Goal: Task Accomplishment & Management: Complete application form

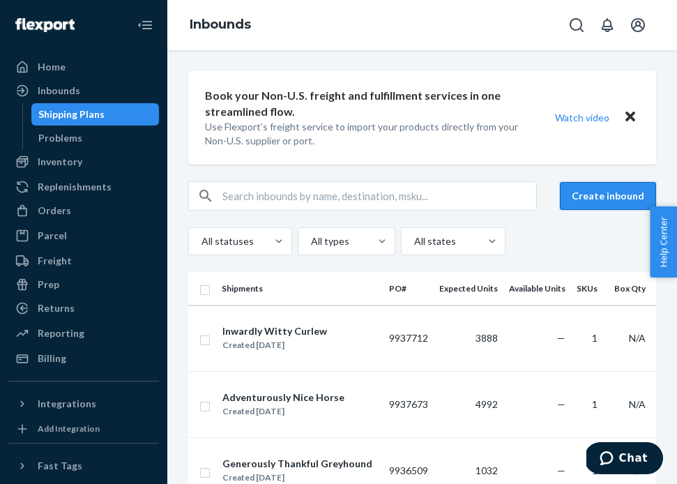
click at [607, 197] on button "Create inbound" at bounding box center [608, 196] width 96 height 28
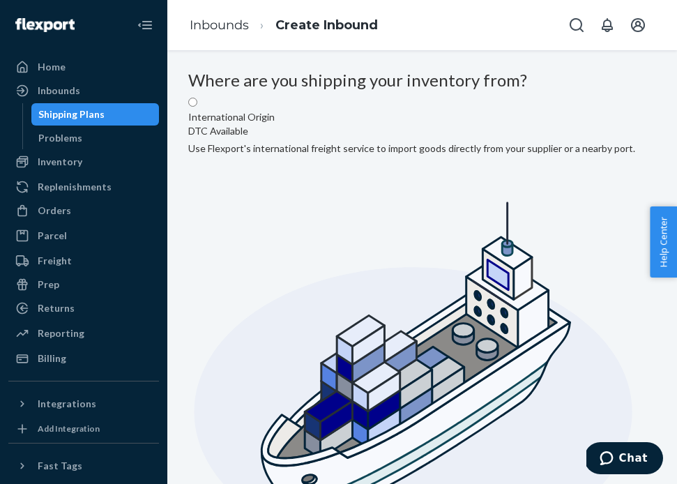
radio input "true"
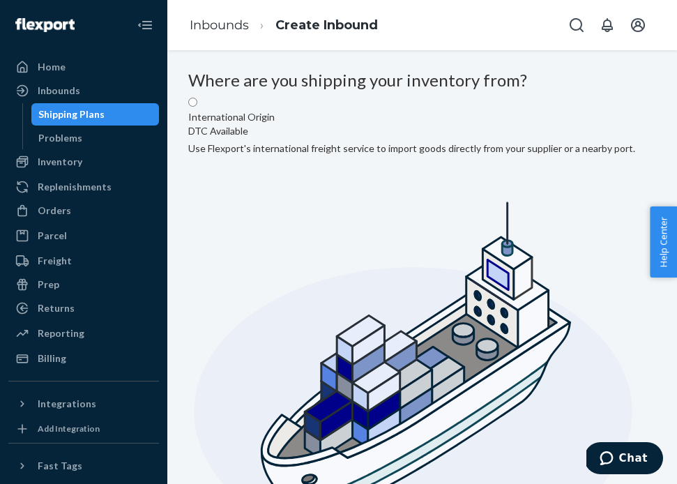
type input "GB Hub Services"
type input "Suite A-28"
type input "[GEOGRAPHIC_DATA]"
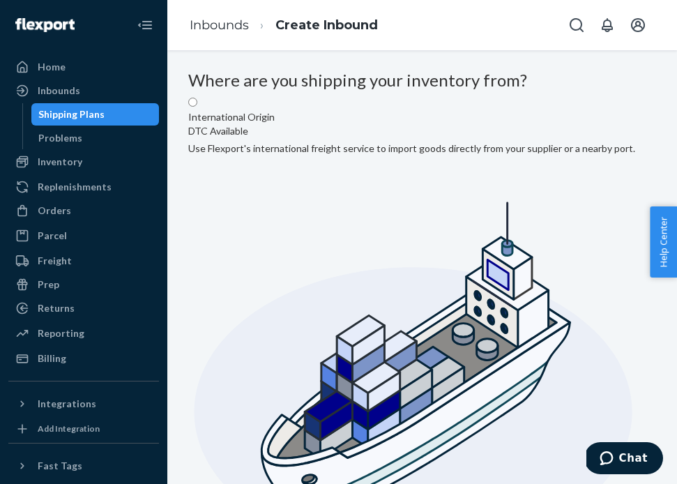
type input "FL"
type input "33179"
type input "[STREET_ADDRESS]"
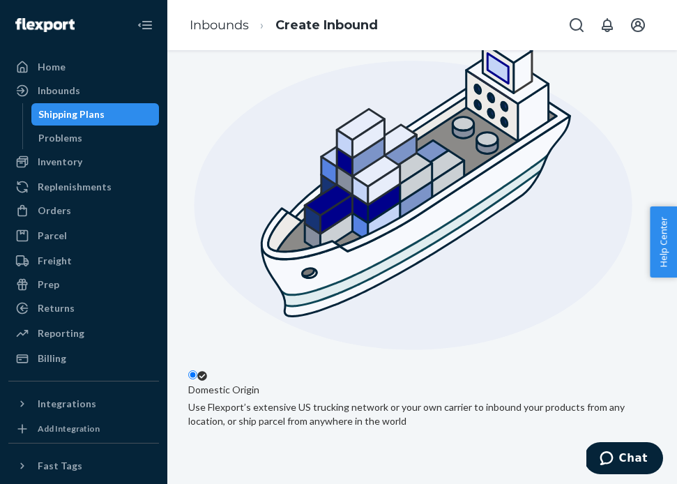
scroll to position [289, 0]
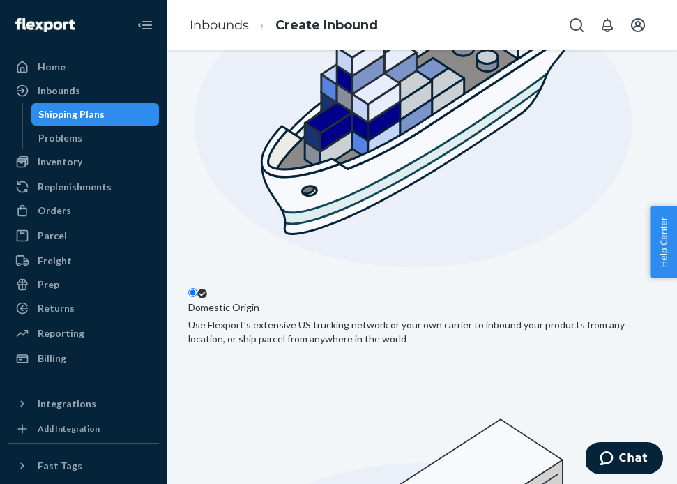
type input "DateNightsUnlockedAir"
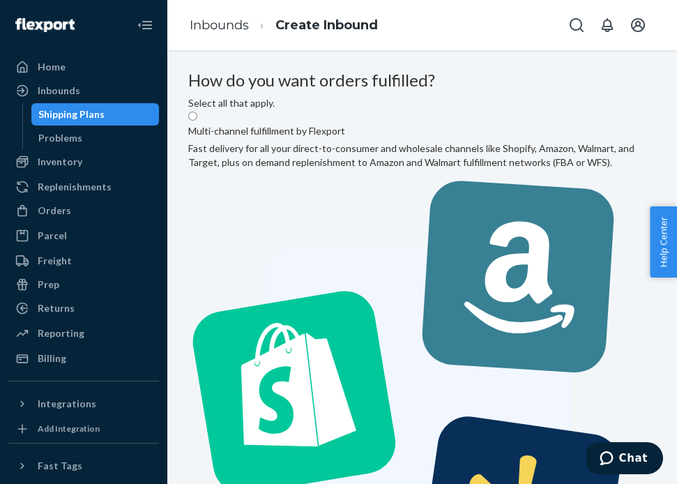
click at [433, 228] on label "Multi-channel fulfillment by Flexport Fast delivery for all your direct-to-cons…" at bounding box center [422, 375] width 468 height 530
click at [197, 121] on input "Multi-channel fulfillment by Flexport Fast delivery for all your direct-to-cons…" at bounding box center [192, 116] width 9 height 9
radio input "true"
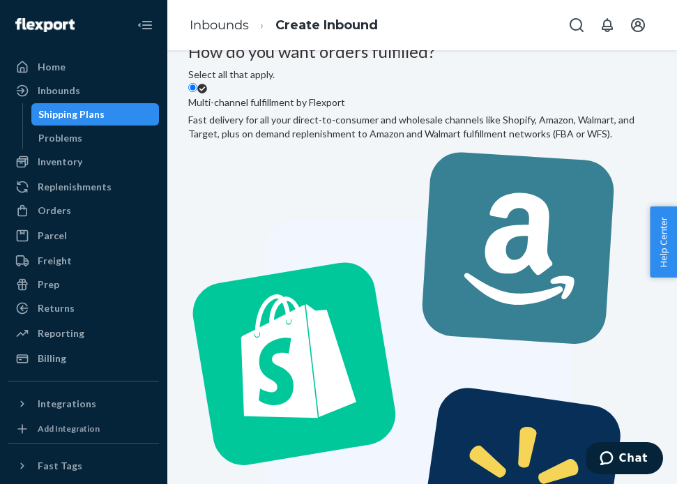
scroll to position [40, 0]
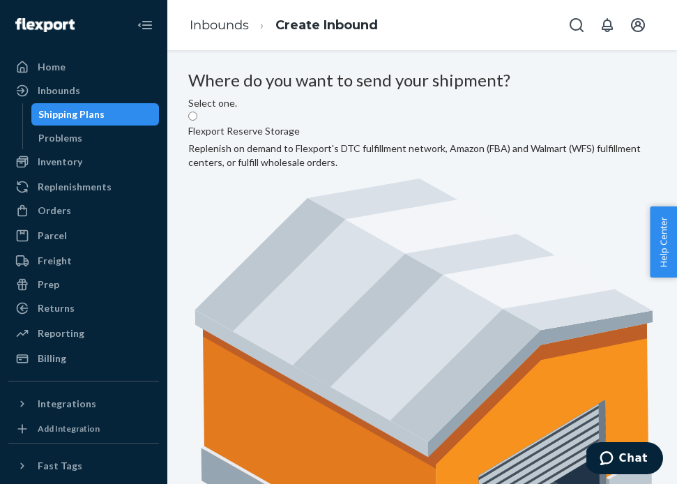
scroll to position [0, 187]
radio input "true"
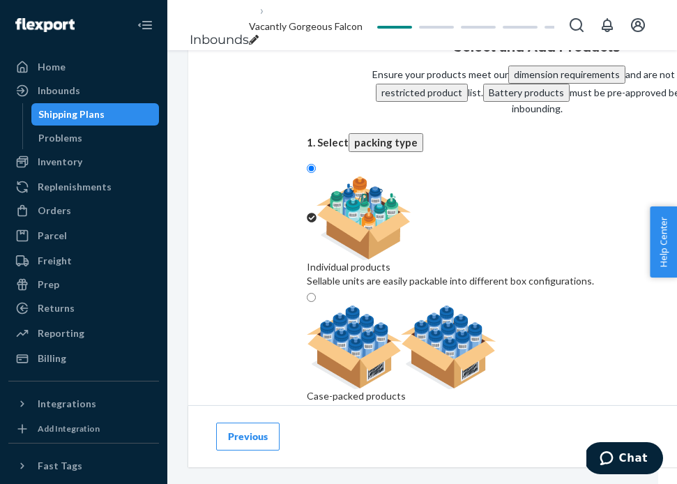
scroll to position [79, 0]
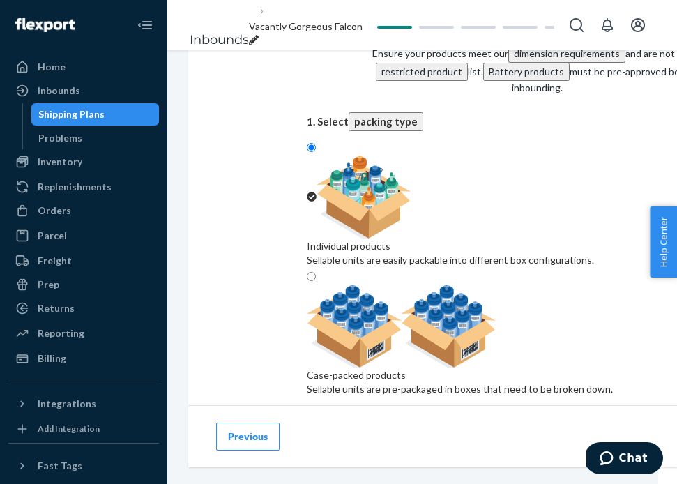
click at [534, 237] on fieldset "Individual products Sellable units are easily packable into different box confi…" at bounding box center [537, 271] width 460 height 258
click at [567, 368] on div "Case-packed products" at bounding box center [460, 375] width 306 height 14
click at [316, 272] on input "Case-packed products Sellable units are pre-packaged in boxes that need to be b…" at bounding box center [311, 276] width 9 height 9
radio input "true"
radio input "false"
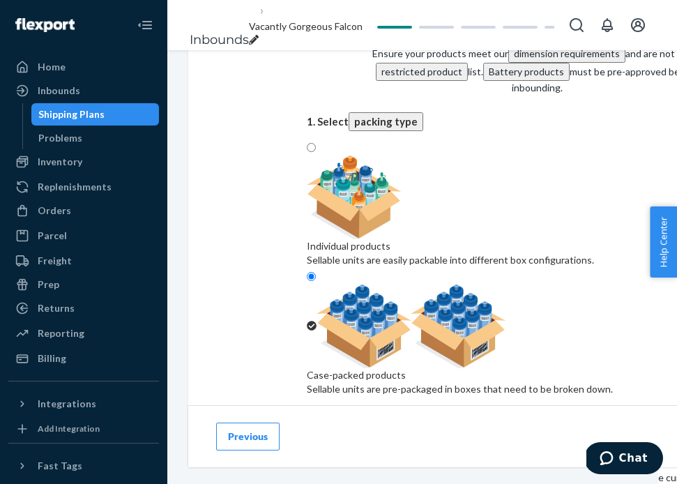
type input "Date"
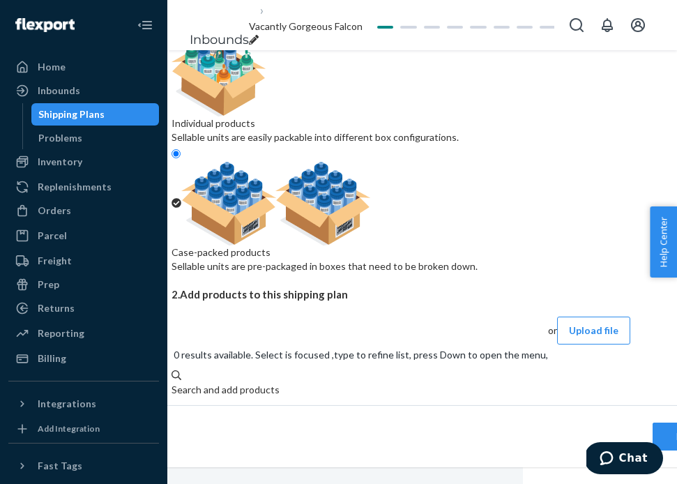
scroll to position [201, 86]
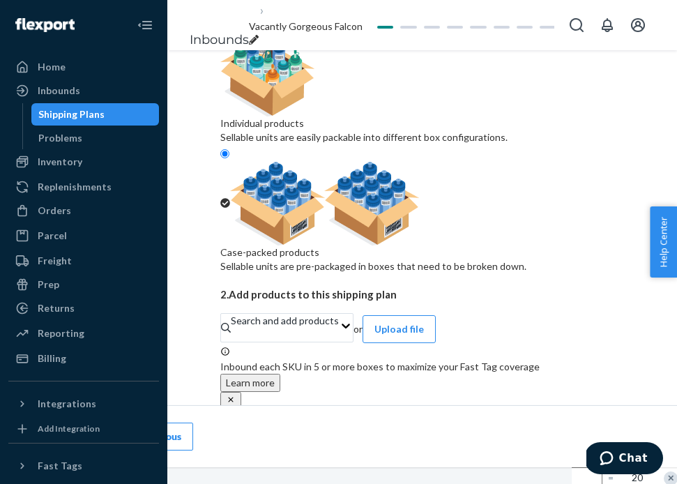
type input "20"
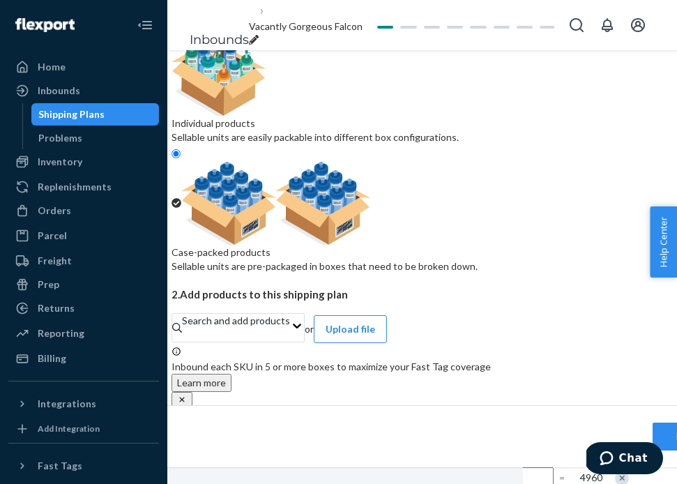
scroll to position [201, 211]
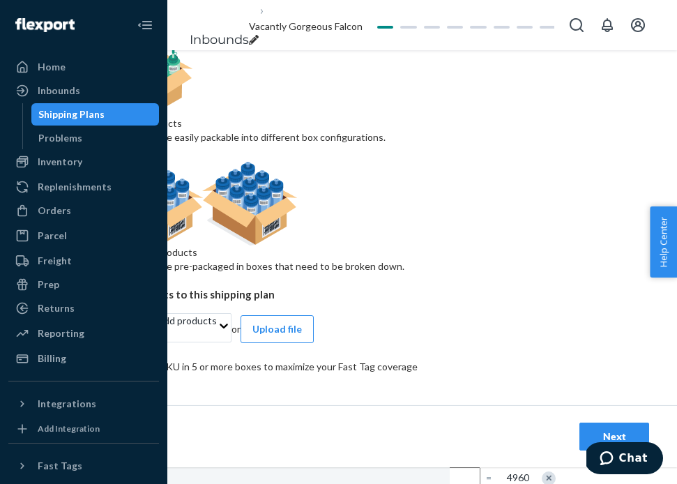
type input "248"
click at [604, 434] on div "Next" at bounding box center [614, 436] width 46 height 14
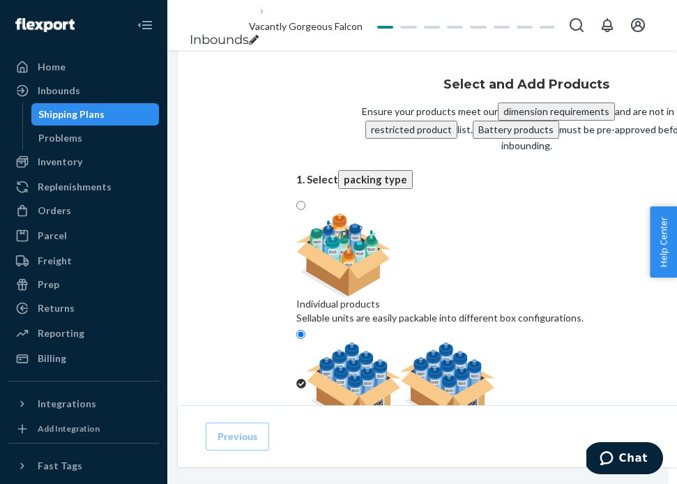
radio input "true"
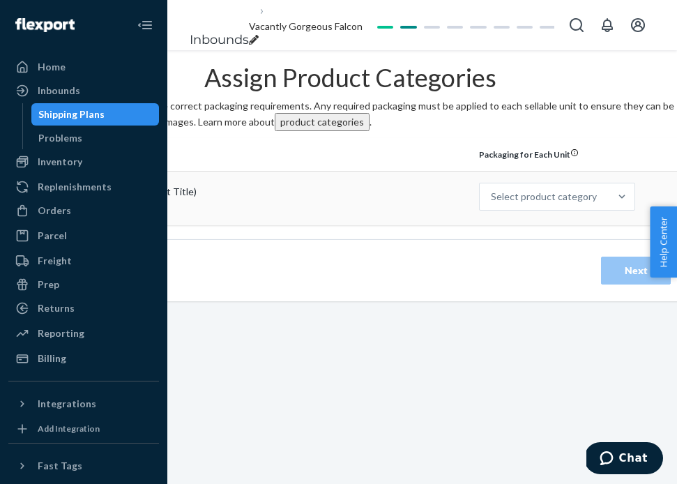
scroll to position [0, 185]
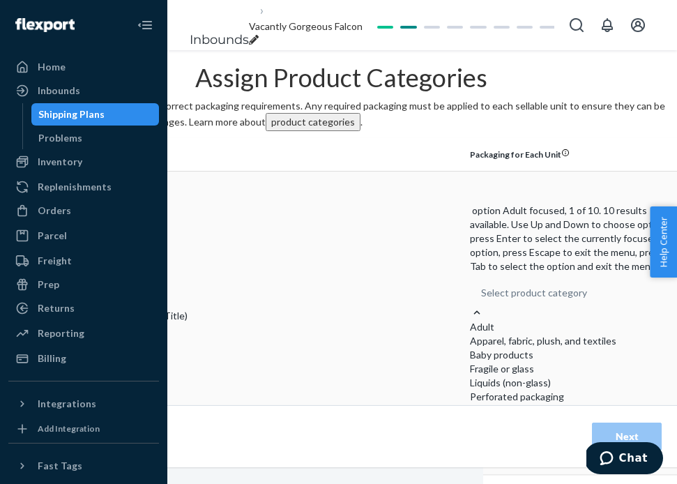
click at [504, 280] on div "Select product category" at bounding box center [574, 292] width 208 height 25
click at [587, 286] on input "option Adult focused, 1 of 10. 10 results available. Use Up and Down to choose …" at bounding box center [587, 293] width 1 height 14
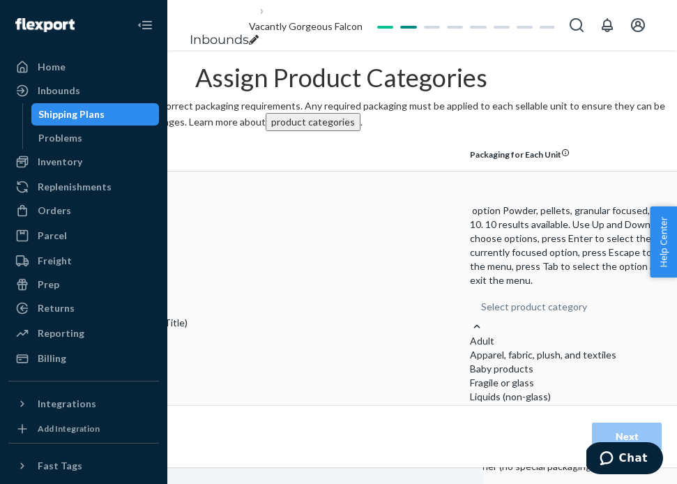
scroll to position [89, 0]
click at [535, 459] on div "Other (no special packaging)" at bounding box center [574, 466] width 208 height 14
click at [587, 314] on input "option Other (no special packaging) focused, 10 of 10. 10 results available. Us…" at bounding box center [587, 307] width 1 height 14
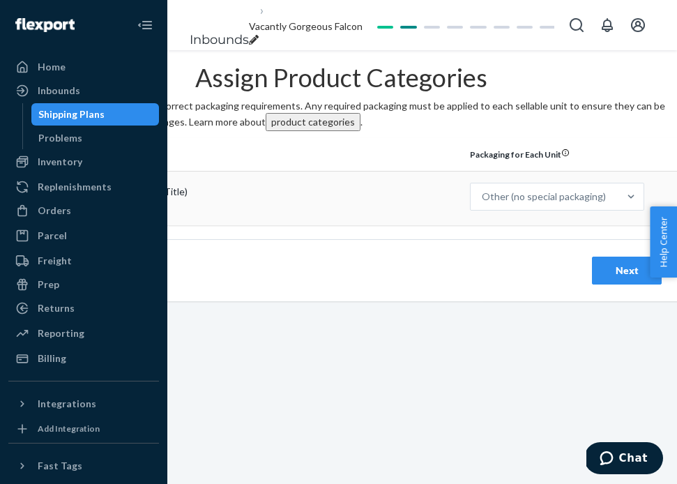
click at [638, 277] on div "Next" at bounding box center [627, 270] width 46 height 14
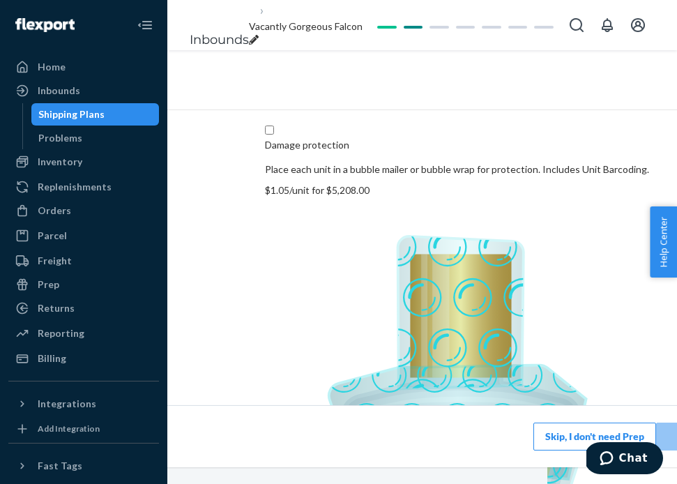
scroll to position [272, 121]
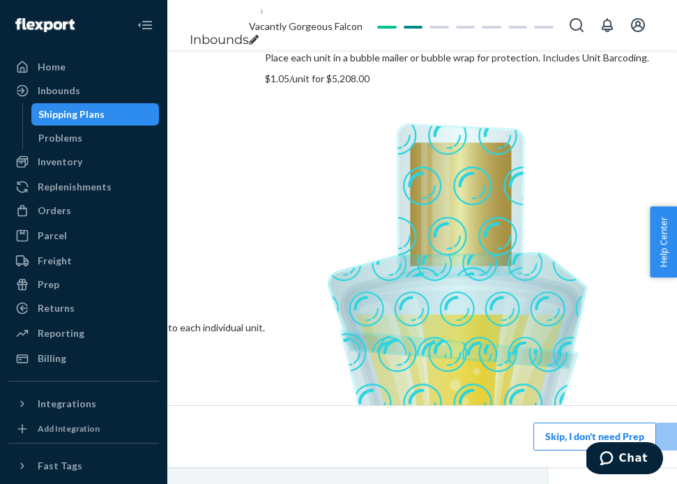
click at [563, 436] on button "Skip, I don't need Prep" at bounding box center [594, 436] width 123 height 28
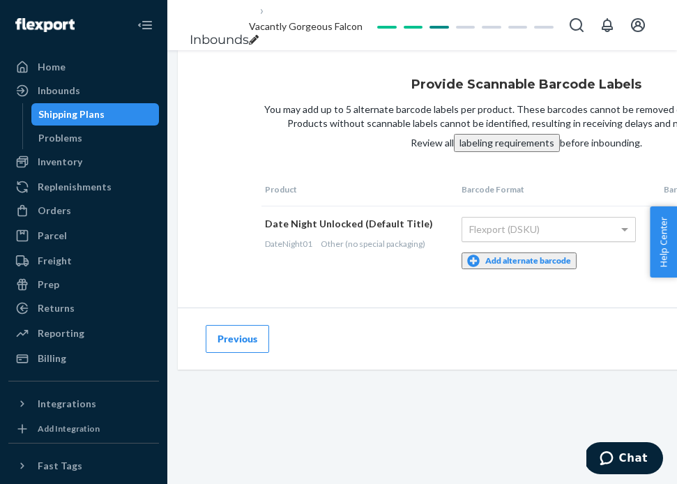
click at [512, 241] on div "Flexport (DSKU)" at bounding box center [548, 229] width 173 height 24
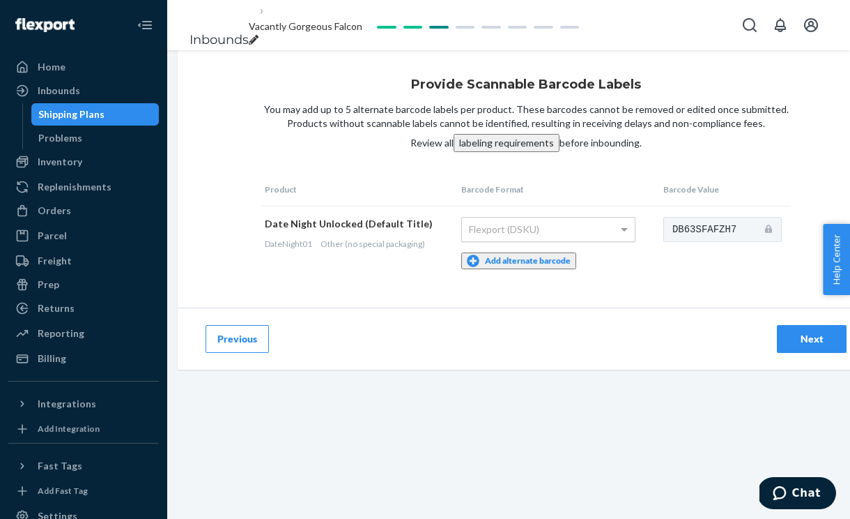
click at [620, 241] on div "Flexport (DSKU)" at bounding box center [548, 229] width 173 height 24
click at [531, 269] on button "Add alternate barcode" at bounding box center [518, 260] width 115 height 17
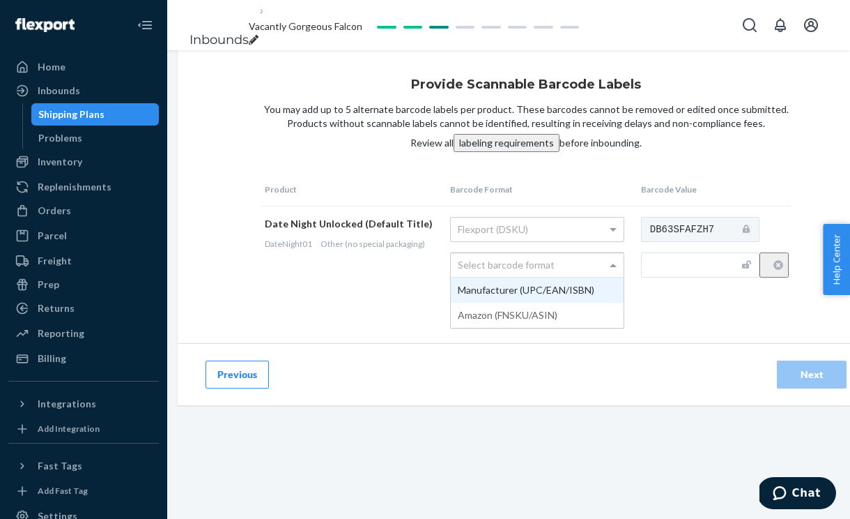
click at [575, 277] on div "Select barcode format" at bounding box center [537, 265] width 173 height 24
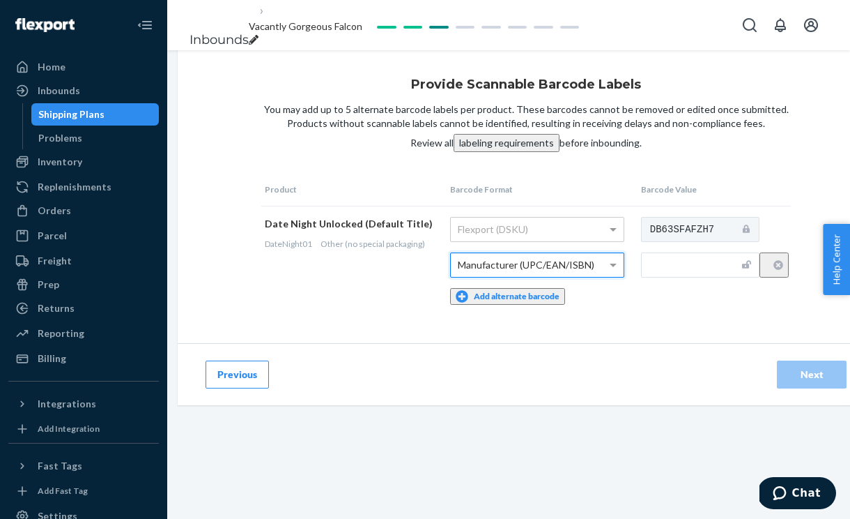
click at [692, 277] on input "text" at bounding box center [700, 264] width 119 height 25
paste input "792105540290"
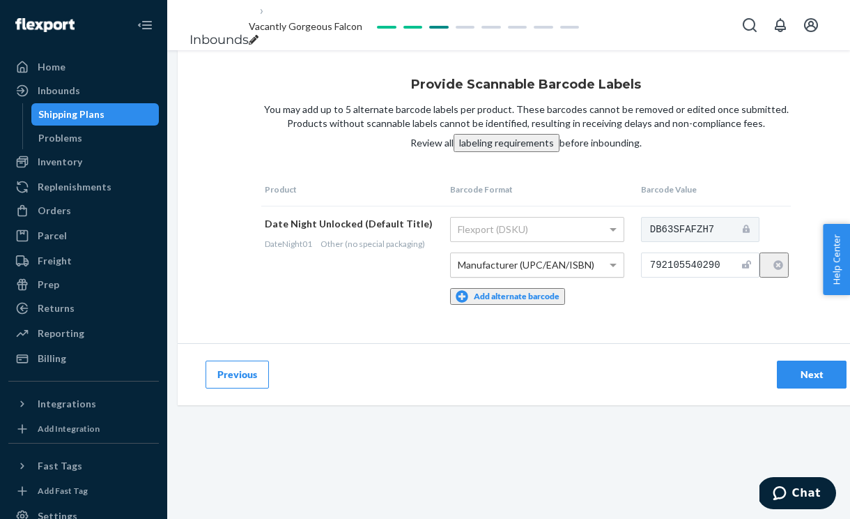
type input "792105540290"
click at [819, 381] on div "Next" at bounding box center [812, 374] width 46 height 14
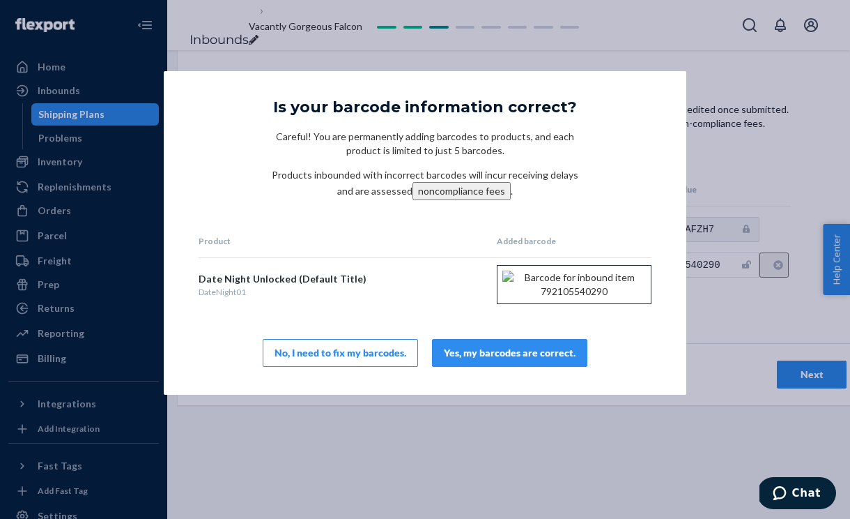
click at [542, 358] on div "Yes, my barcodes are correct." at bounding box center [510, 353] width 132 height 14
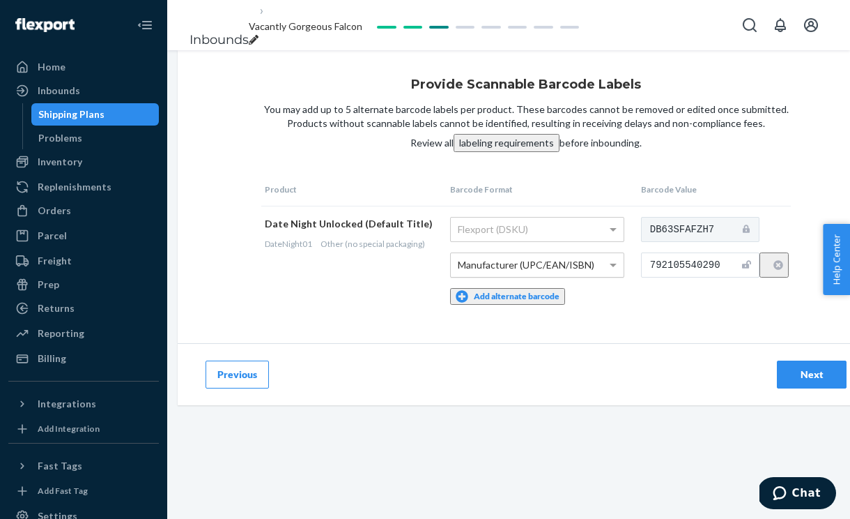
click at [820, 381] on div "Next" at bounding box center [812, 374] width 46 height 14
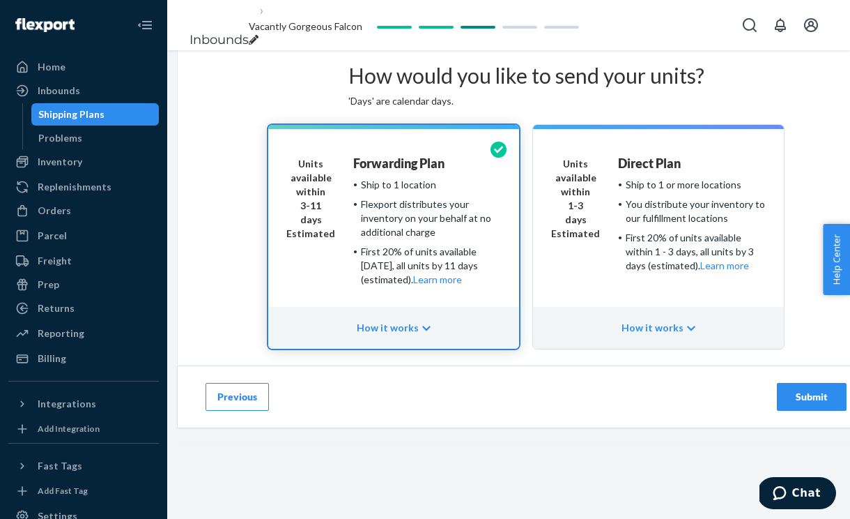
scroll to position [77, 0]
click at [826, 404] on div "Submit" at bounding box center [812, 397] width 46 height 14
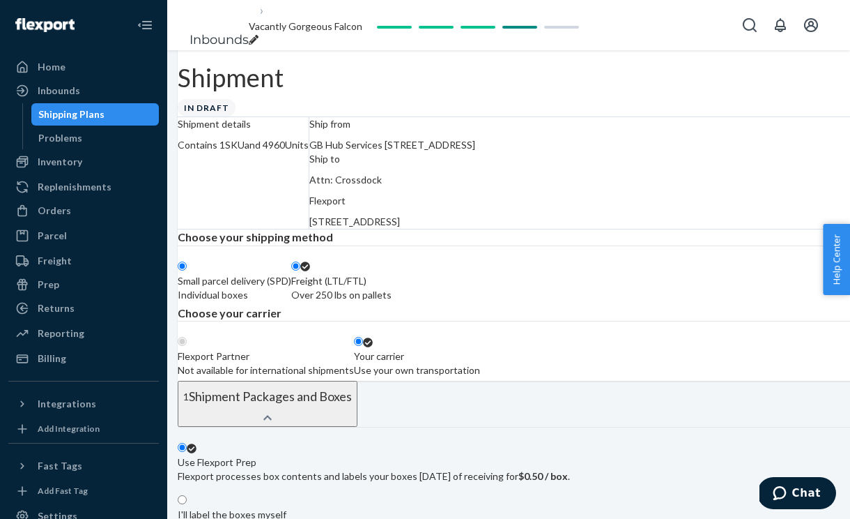
radio input "true"
radio input "false"
radio input "true"
radio input "false"
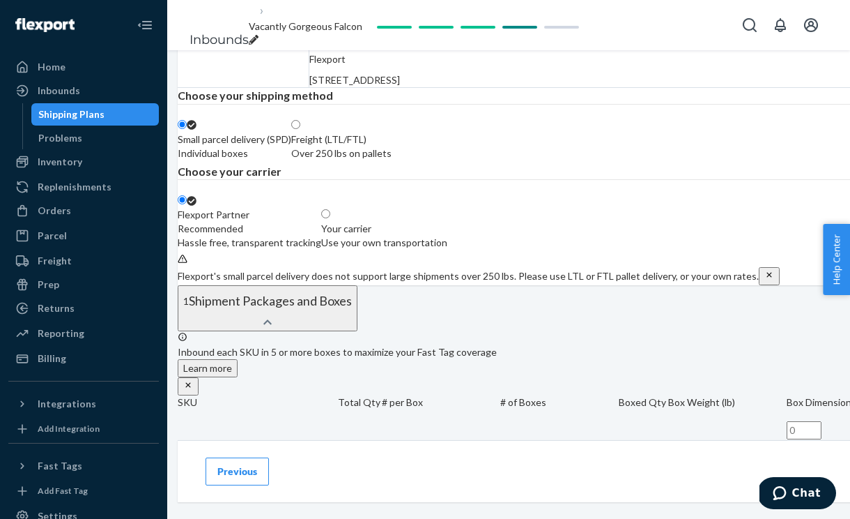
scroll to position [162, 0]
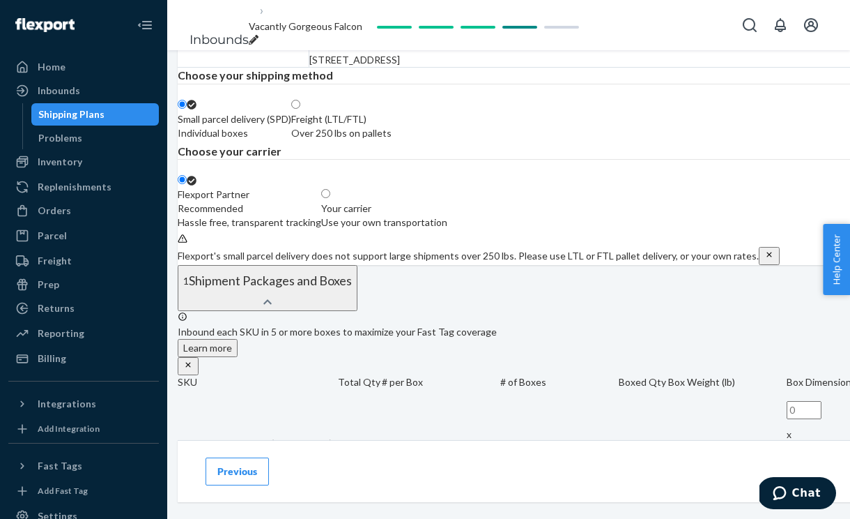
click at [392, 140] on div "Over 250 lbs on pallets" at bounding box center [341, 133] width 100 height 14
click at [300, 109] on input "Freight (LTL/FTL) Over 250 lbs on pallets" at bounding box center [295, 104] width 9 height 9
radio input "true"
radio input "false"
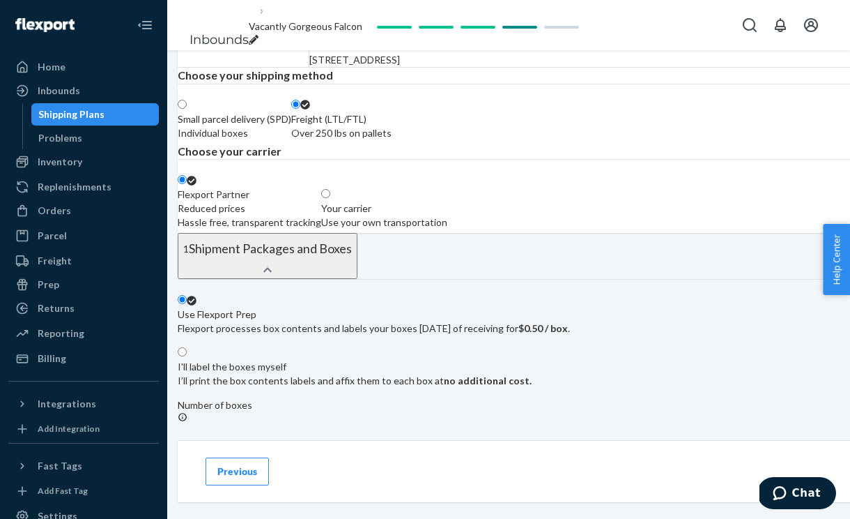
click at [448, 229] on label "Your carrier Use your own transportation" at bounding box center [384, 209] width 126 height 42
click at [330, 198] on input "Your carrier Use your own transportation" at bounding box center [325, 193] width 9 height 9
radio input "true"
radio input "false"
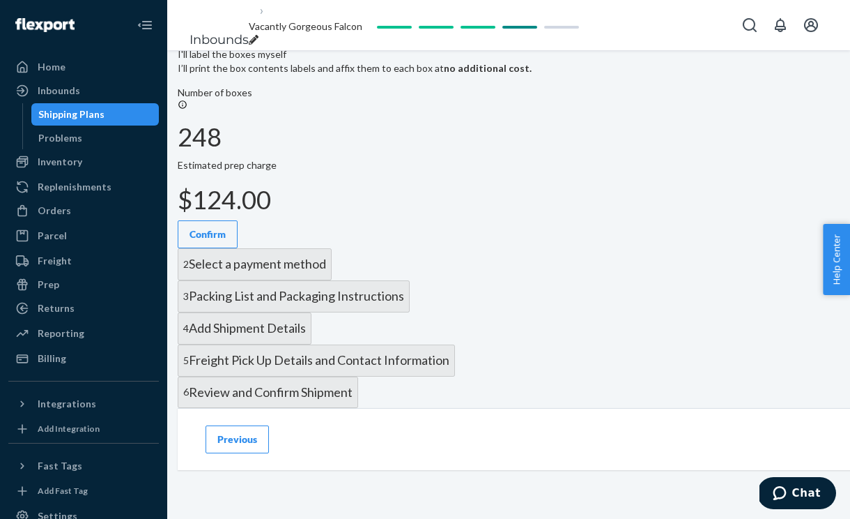
scroll to position [547, 0]
click at [532, 82] on label "I'll label the boxes myself I’ll print the box contents labels and affix them t…" at bounding box center [355, 57] width 354 height 49
click at [187, 44] on input "I'll label the boxes myself I’ll print the box contents labels and affix them t…" at bounding box center [182, 39] width 9 height 9
radio input "true"
radio input "false"
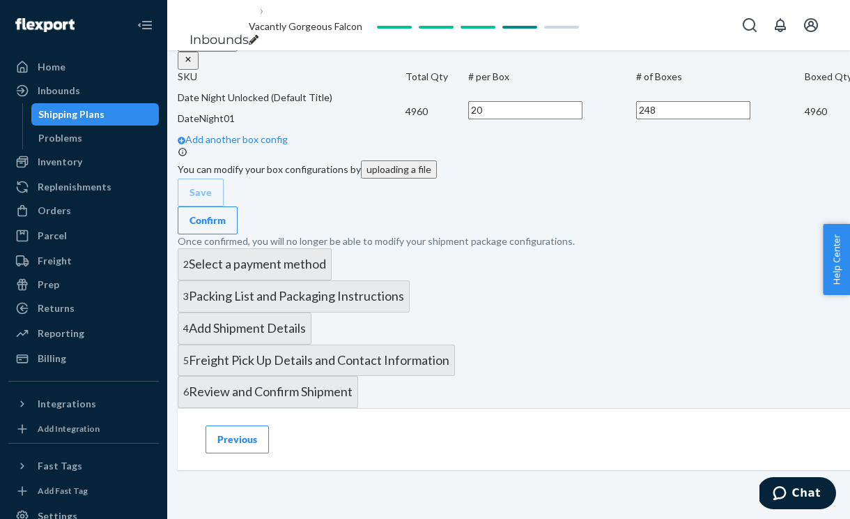
scroll to position [784, 0]
click at [226, 220] on div "Confirm" at bounding box center [208, 220] width 36 height 14
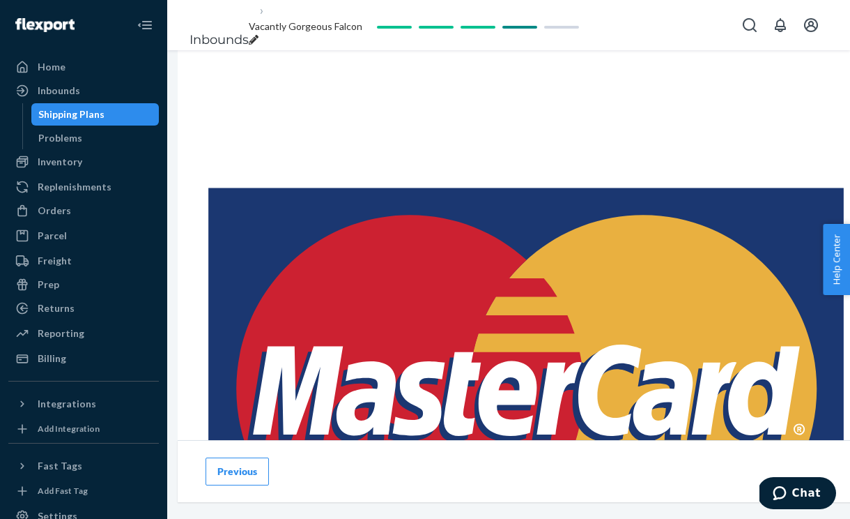
scroll to position [549, 0]
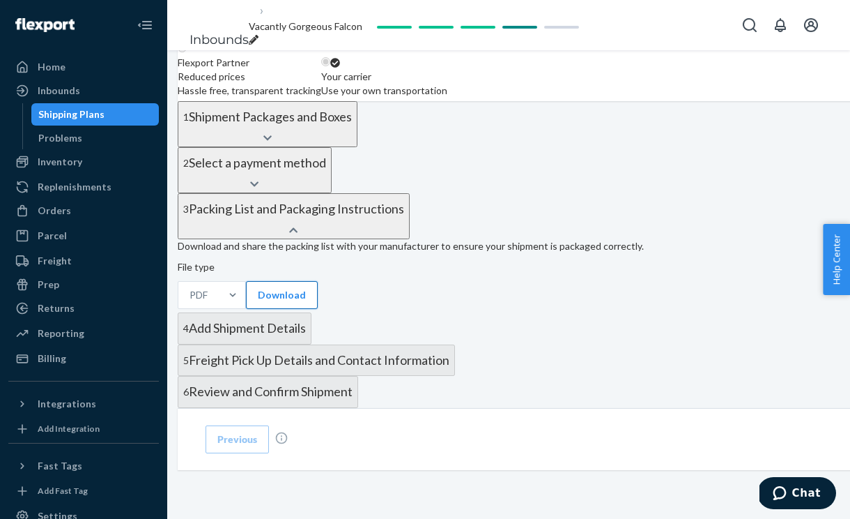
click at [309, 295] on button "Download" at bounding box center [282, 295] width 72 height 28
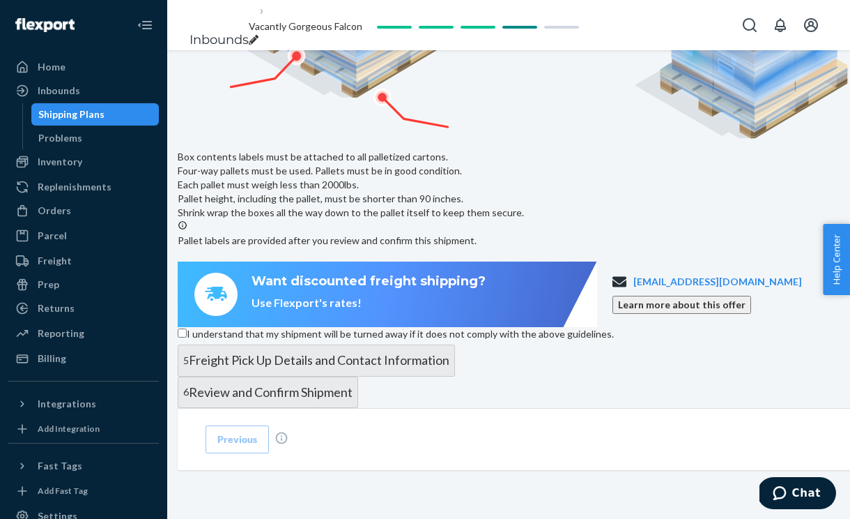
scroll to position [1044, 0]
click at [504, 327] on div "I understand that my shipment will be turned away if it does not comply with th…" at bounding box center [526, 335] width 697 height 17
click at [504, 328] on span "I understand that my shipment will be turned away if it does not comply with th…" at bounding box center [400, 334] width 427 height 12
click at [187, 328] on input "I understand that my shipment will be turned away if it does not comply with th…" at bounding box center [182, 332] width 9 height 9
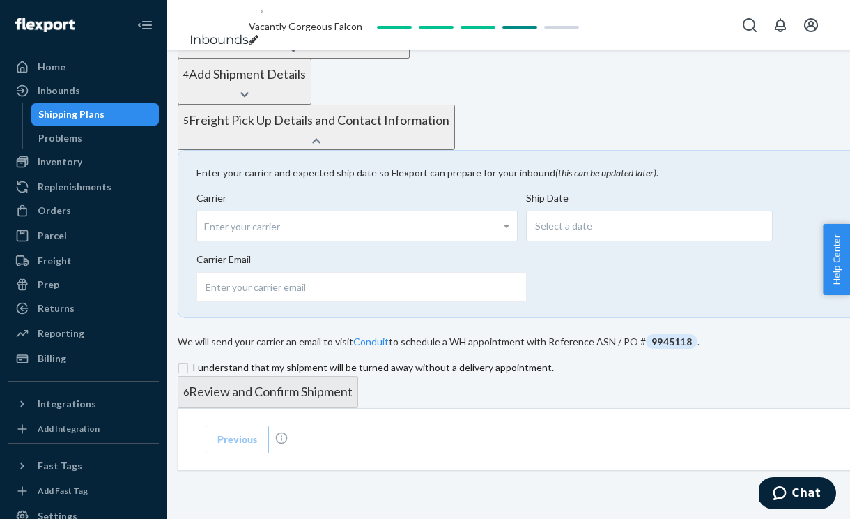
scroll to position [769, 0]
click at [359, 359] on input "checkbox" at bounding box center [526, 367] width 697 height 17
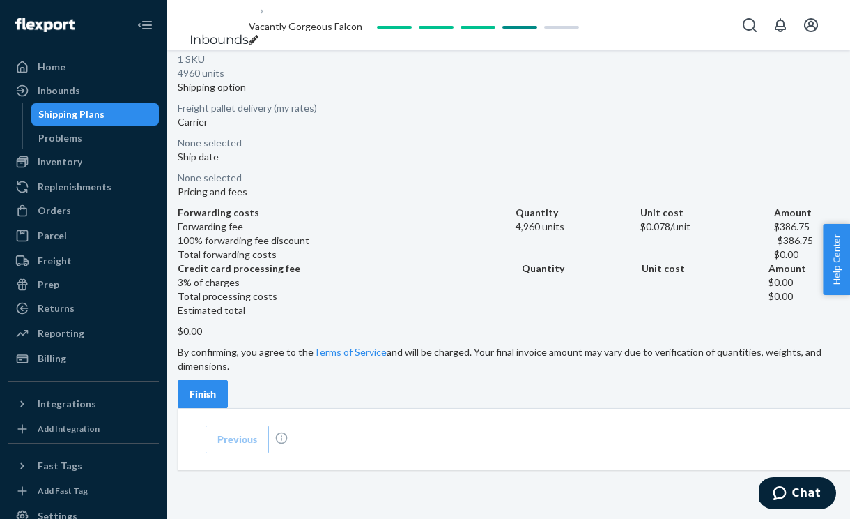
scroll to position [968, 0]
click at [277, 344] on div "Contents 1 SKU 4960 units Shipping option Freight pallet delivery (my rates) Ca…" at bounding box center [526, 219] width 697 height 376
click at [216, 387] on div "Finish" at bounding box center [203, 394] width 26 height 14
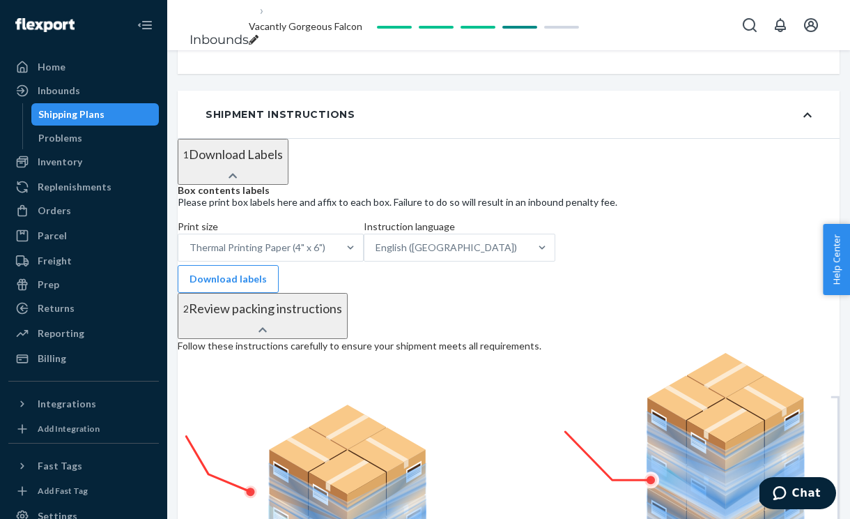
scroll to position [973, 0]
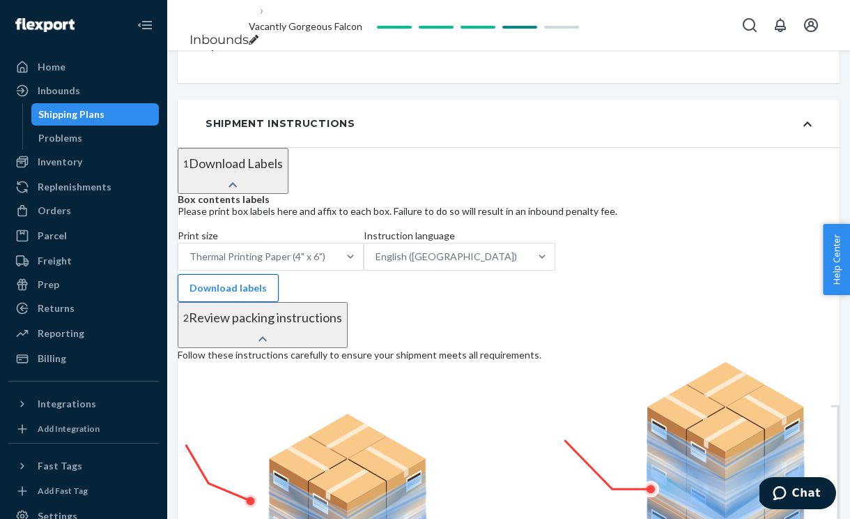
click at [279, 274] on button "Download labels" at bounding box center [228, 288] width 101 height 28
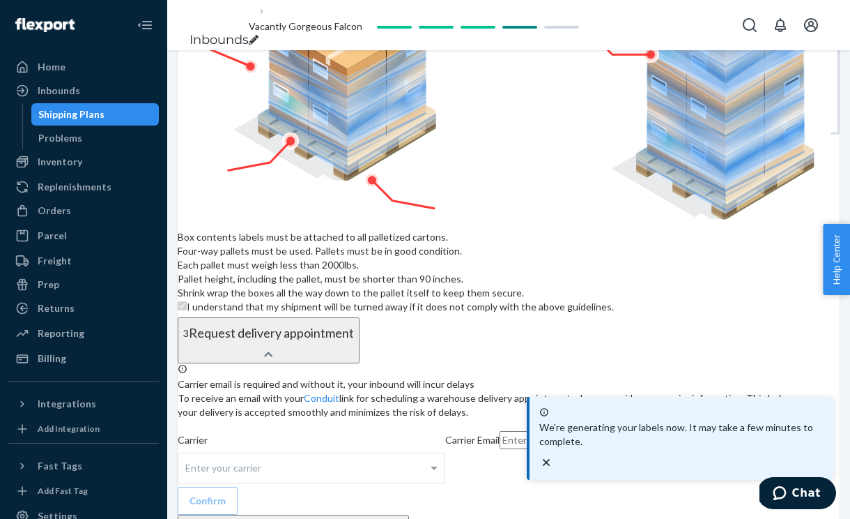
scroll to position [1428, 0]
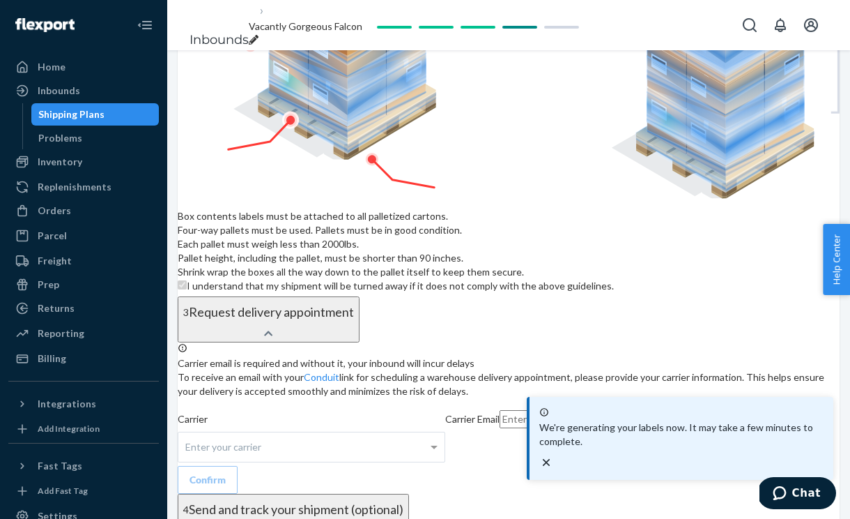
click at [614, 410] on input "email" at bounding box center [557, 419] width 114 height 18
paste input "[EMAIL_ADDRESS][PERSON_NAME][DOMAIN_NAME]"
type input "[EMAIL_ADDRESS][PERSON_NAME][DOMAIN_NAME]"
click at [445, 432] on div "Enter your carrier" at bounding box center [311, 446] width 266 height 29
click at [189, 434] on input "Carrier Enter your carrier" at bounding box center [186, 447] width 3 height 26
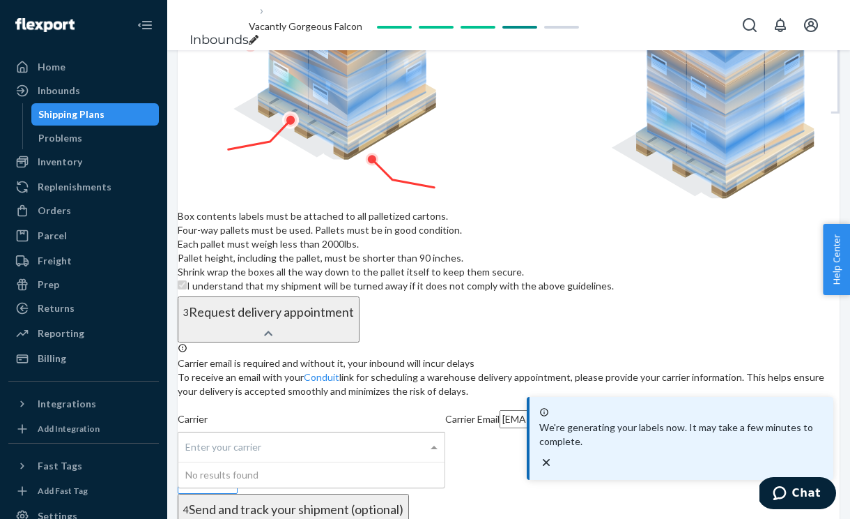
click at [527, 405] on div "Carrier Enter your carrier No results found Carrier Email [EMAIL_ADDRESS][PERSO…" at bounding box center [509, 435] width 662 height 61
click at [226, 473] on div "Confirm" at bounding box center [208, 480] width 36 height 14
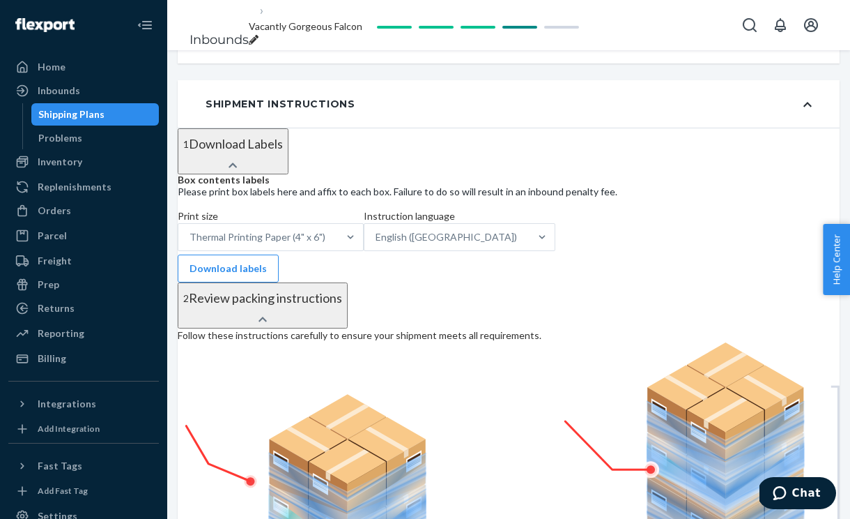
scroll to position [790, 0]
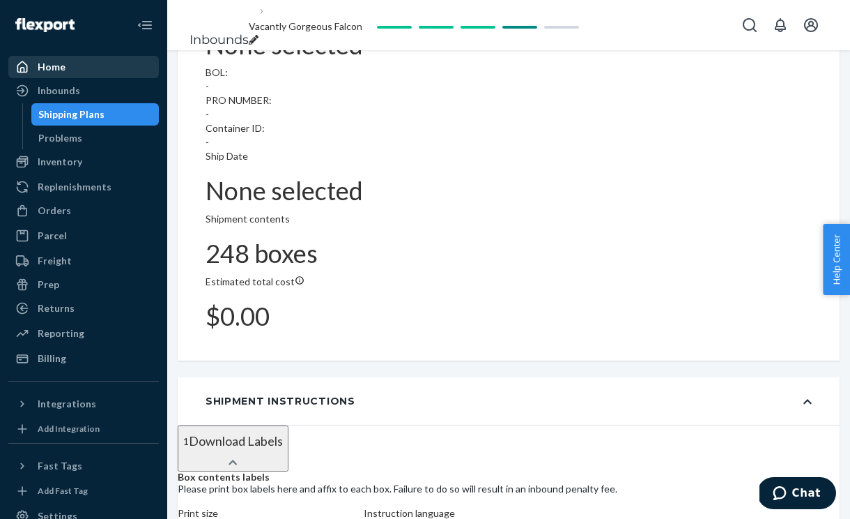
click at [61, 72] on div "Home" at bounding box center [52, 67] width 28 height 14
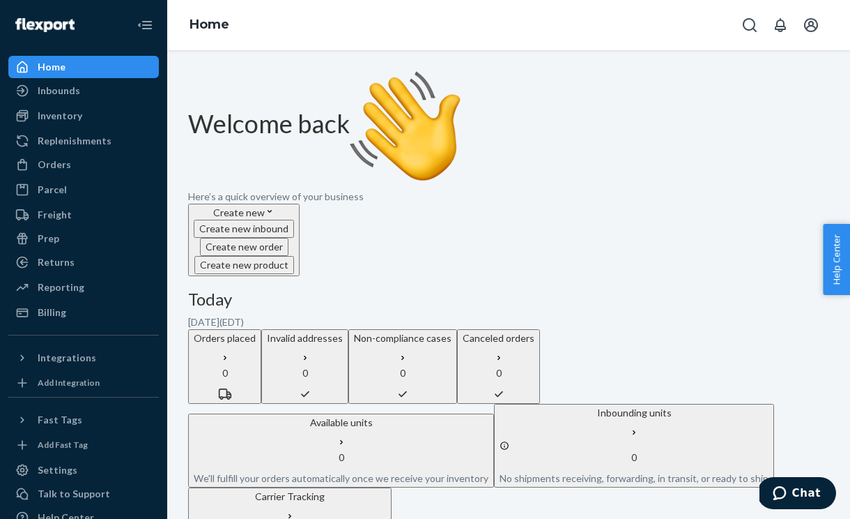
click at [54, 63] on div "Home" at bounding box center [52, 67] width 28 height 14
click at [80, 95] on div "Inbounds" at bounding box center [84, 91] width 148 height 20
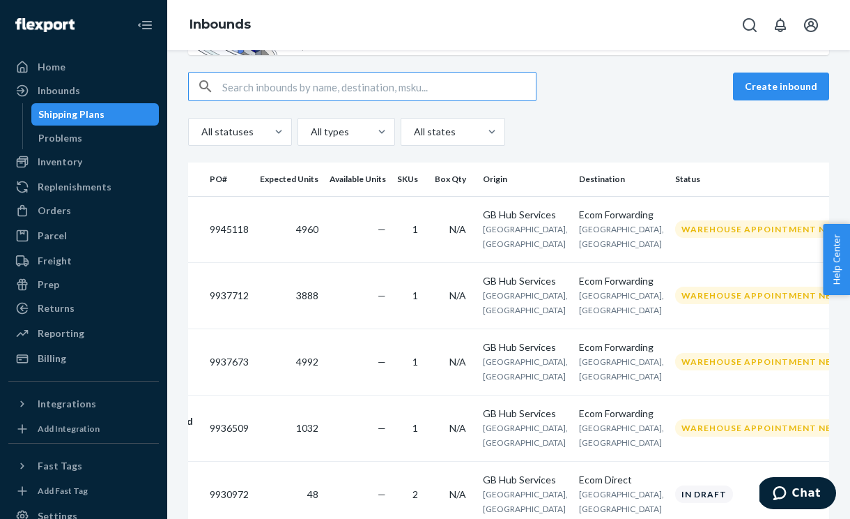
scroll to position [186, 0]
